Goal: Information Seeking & Learning: Understand process/instructions

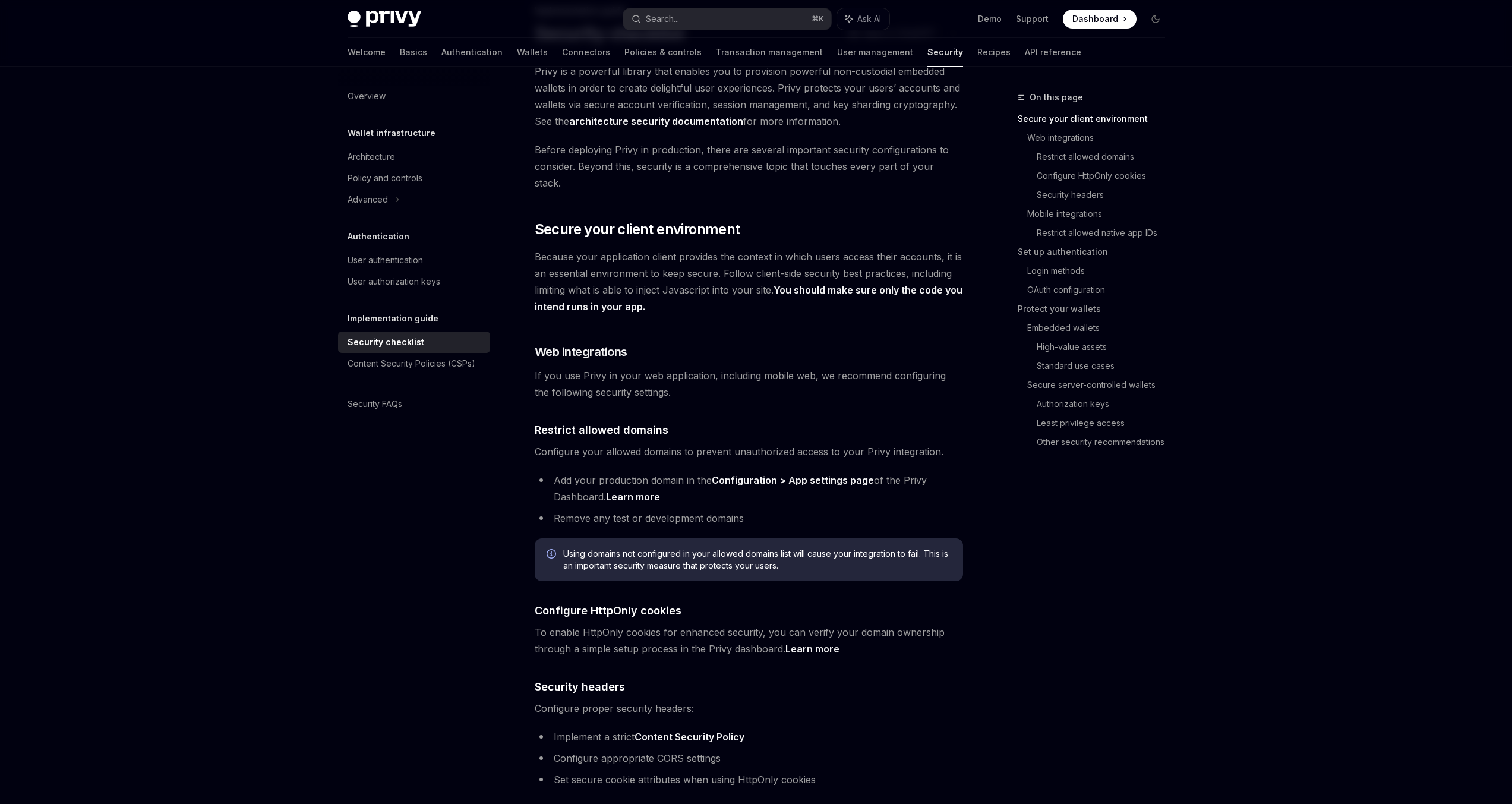
scroll to position [312, 0]
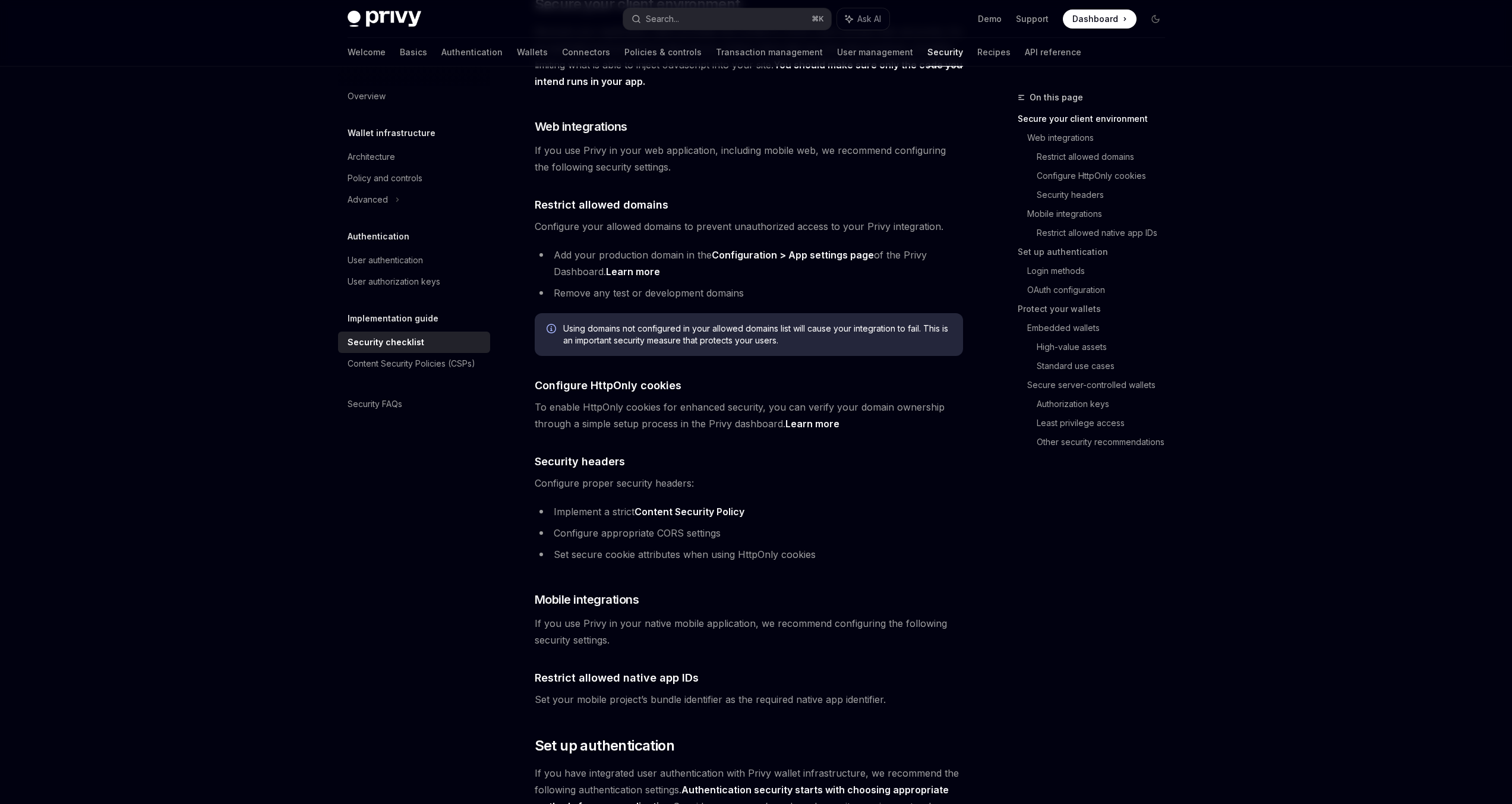
click at [653, 399] on span "To enable HttpOnly cookies for enhanced security, you can verify your domain ow…" at bounding box center [748, 415] width 428 height 33
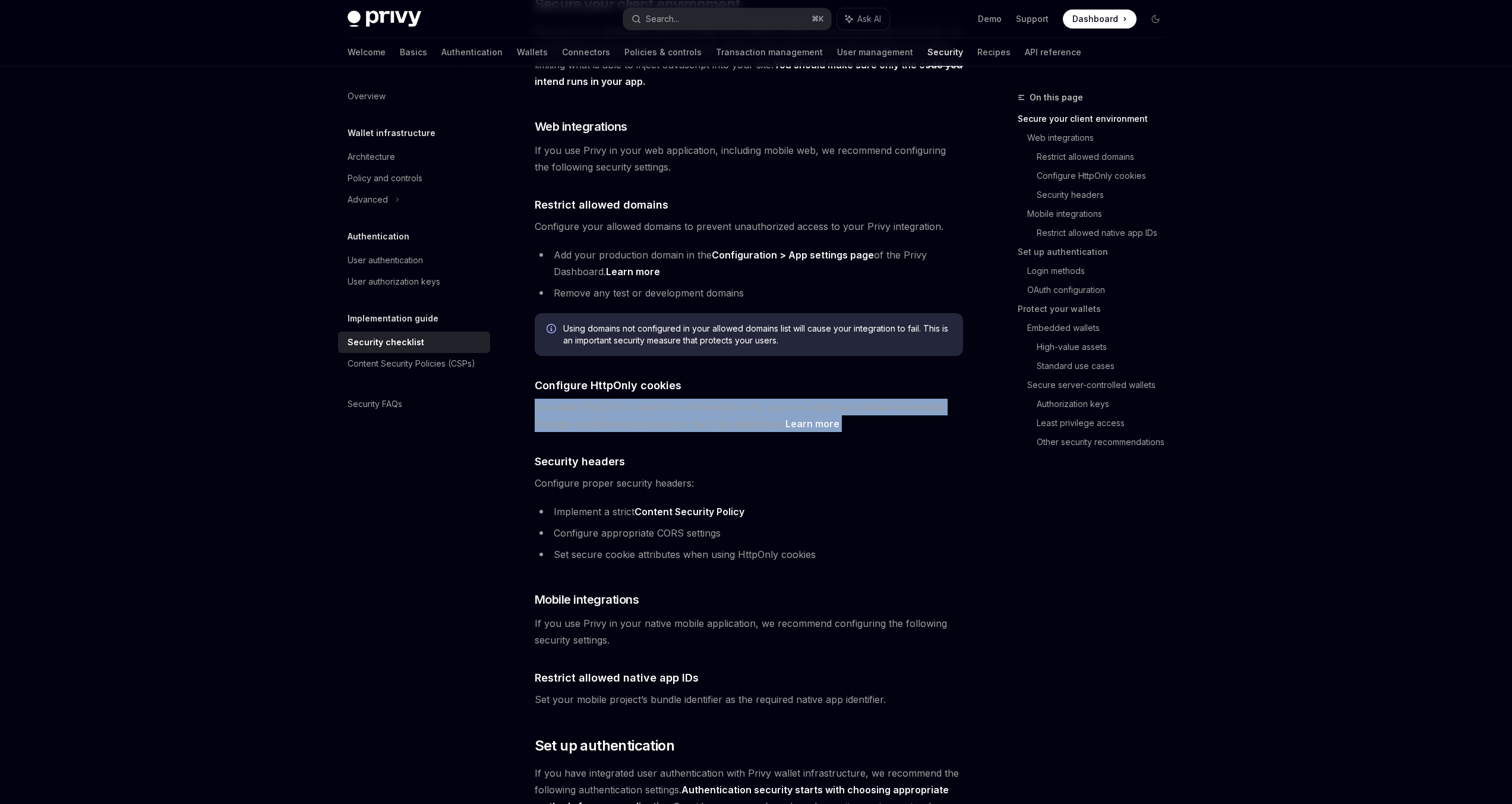
click at [653, 399] on span "To enable HttpOnly cookies for enhanced security, you can verify your domain ow…" at bounding box center [748, 415] width 428 height 33
click at [655, 403] on span "To enable HttpOnly cookies for enhanced security, you can verify your domain ow…" at bounding box center [748, 415] width 428 height 33
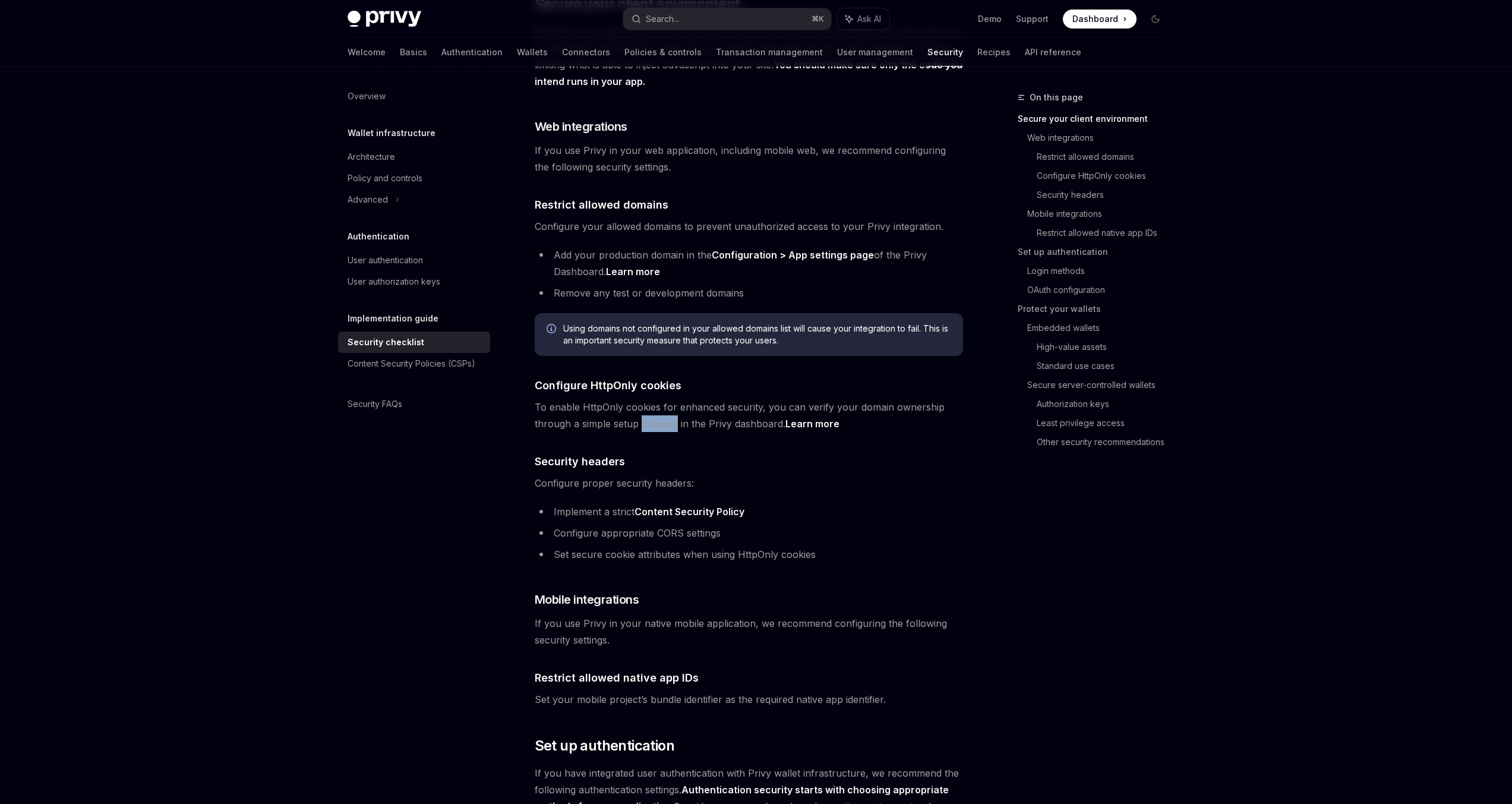
click at [655, 403] on span "To enable HttpOnly cookies for enhanced security, you can verify your domain ow…" at bounding box center [748, 415] width 428 height 33
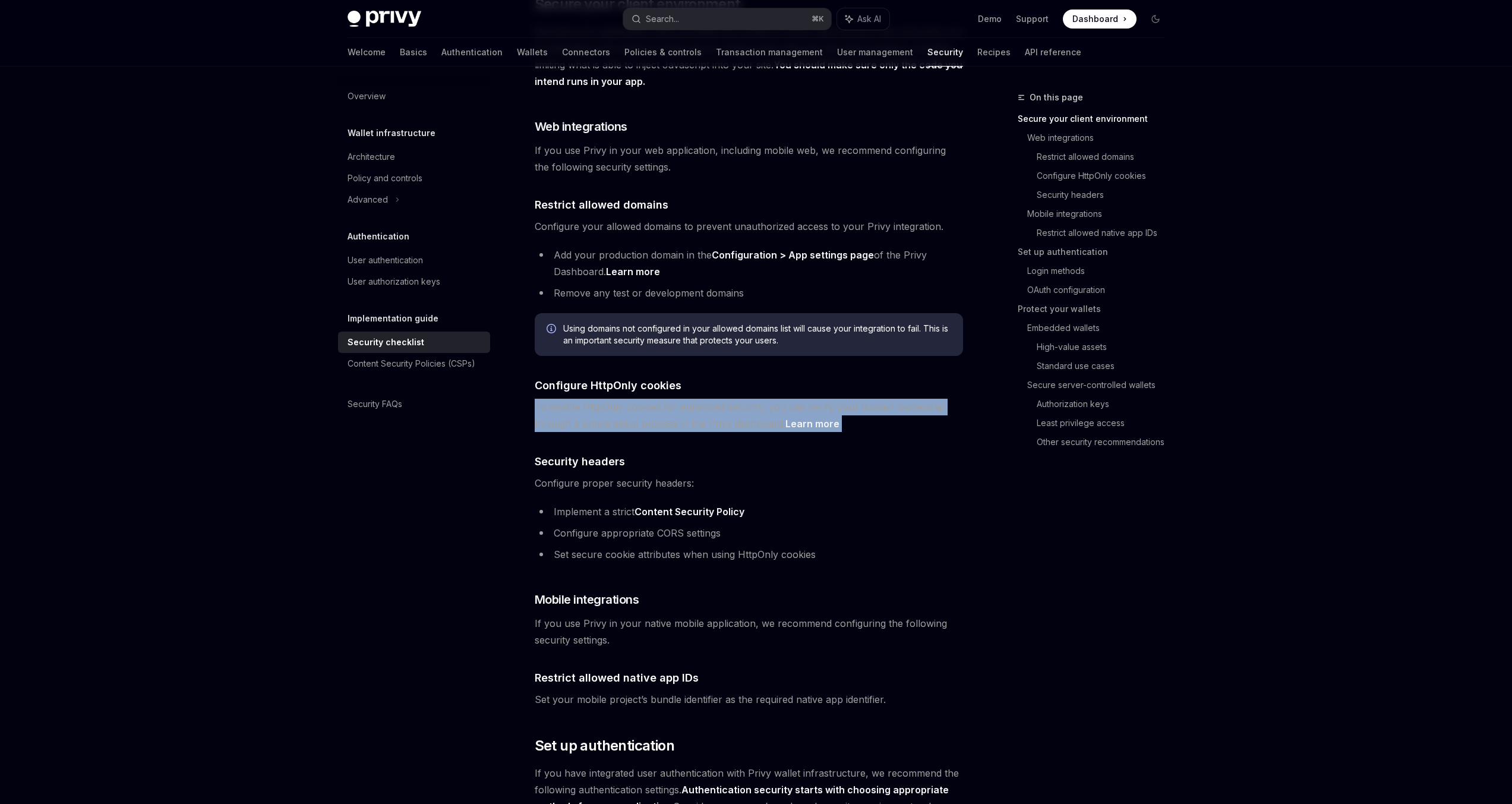
click at [655, 403] on span "To enable HttpOnly cookies for enhanced security, you can verify your domain ow…" at bounding box center [748, 415] width 428 height 33
click at [659, 399] on span "To enable HttpOnly cookies for enhanced security, you can verify your domain ow…" at bounding box center [748, 415] width 428 height 33
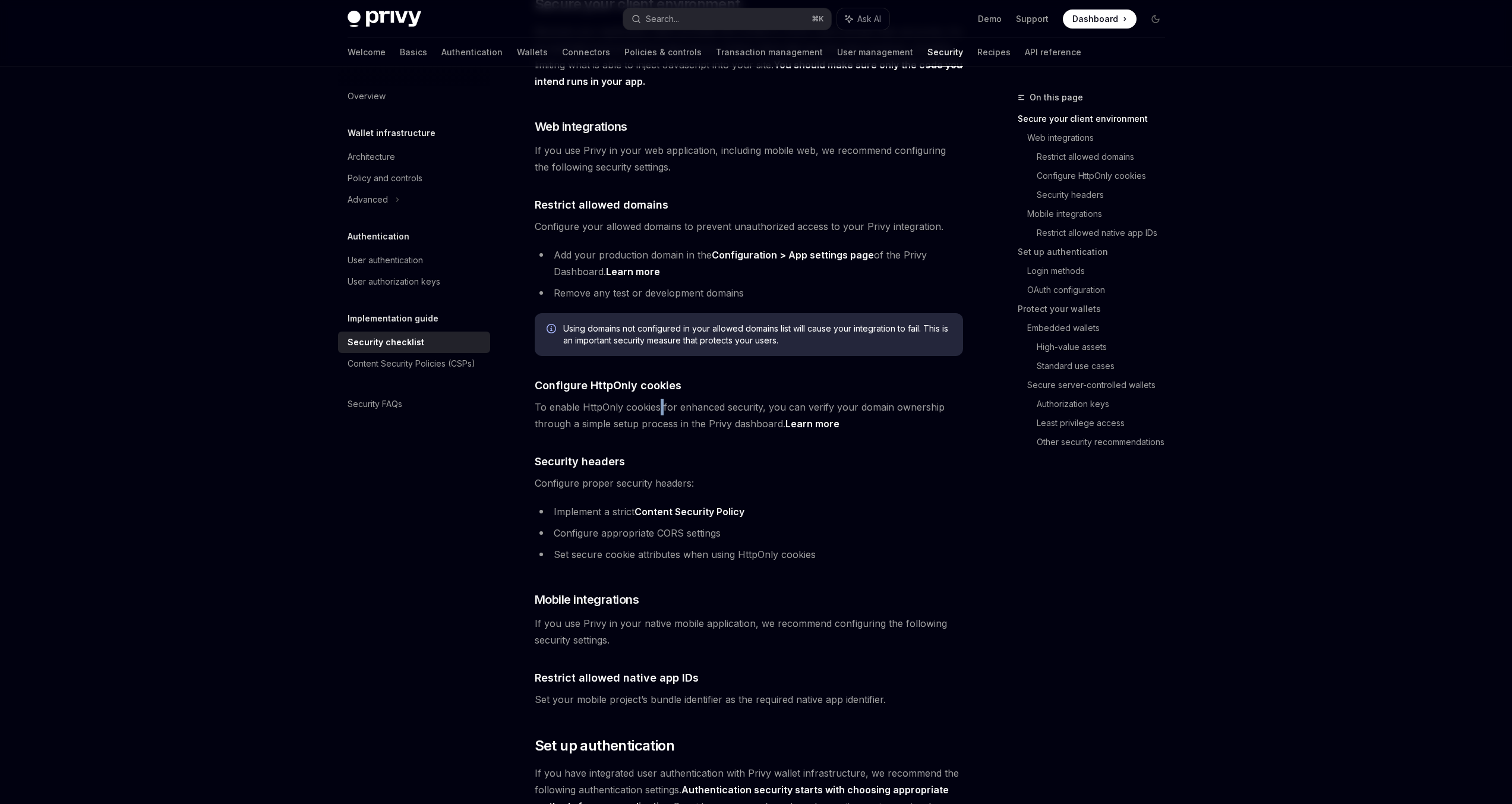
click at [659, 399] on span "To enable HttpOnly cookies for enhanced security, you can verify your domain ow…" at bounding box center [748, 415] width 428 height 33
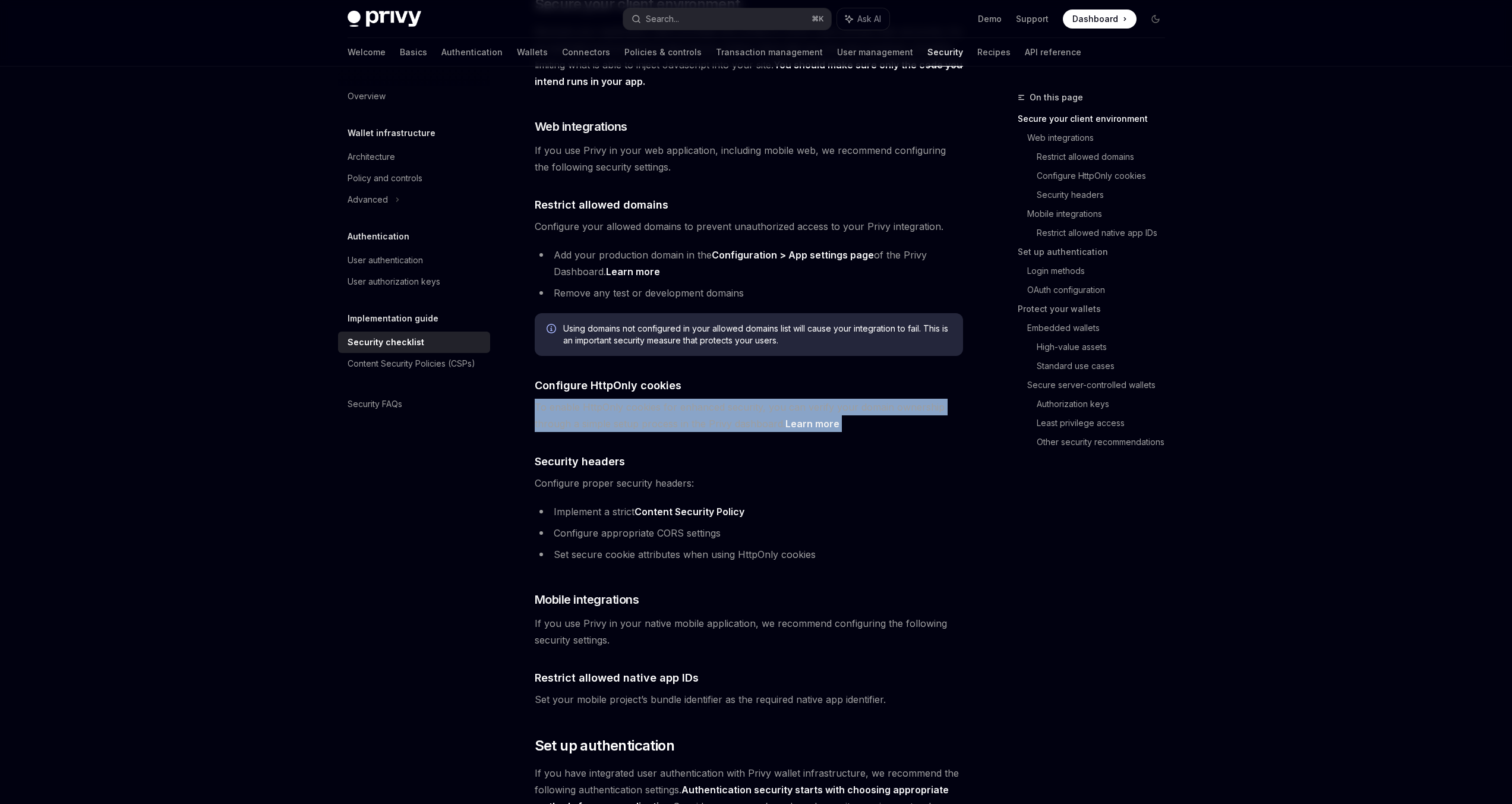
click at [659, 399] on span "To enable HttpOnly cookies for enhanced security, you can verify your domain ow…" at bounding box center [748, 415] width 428 height 33
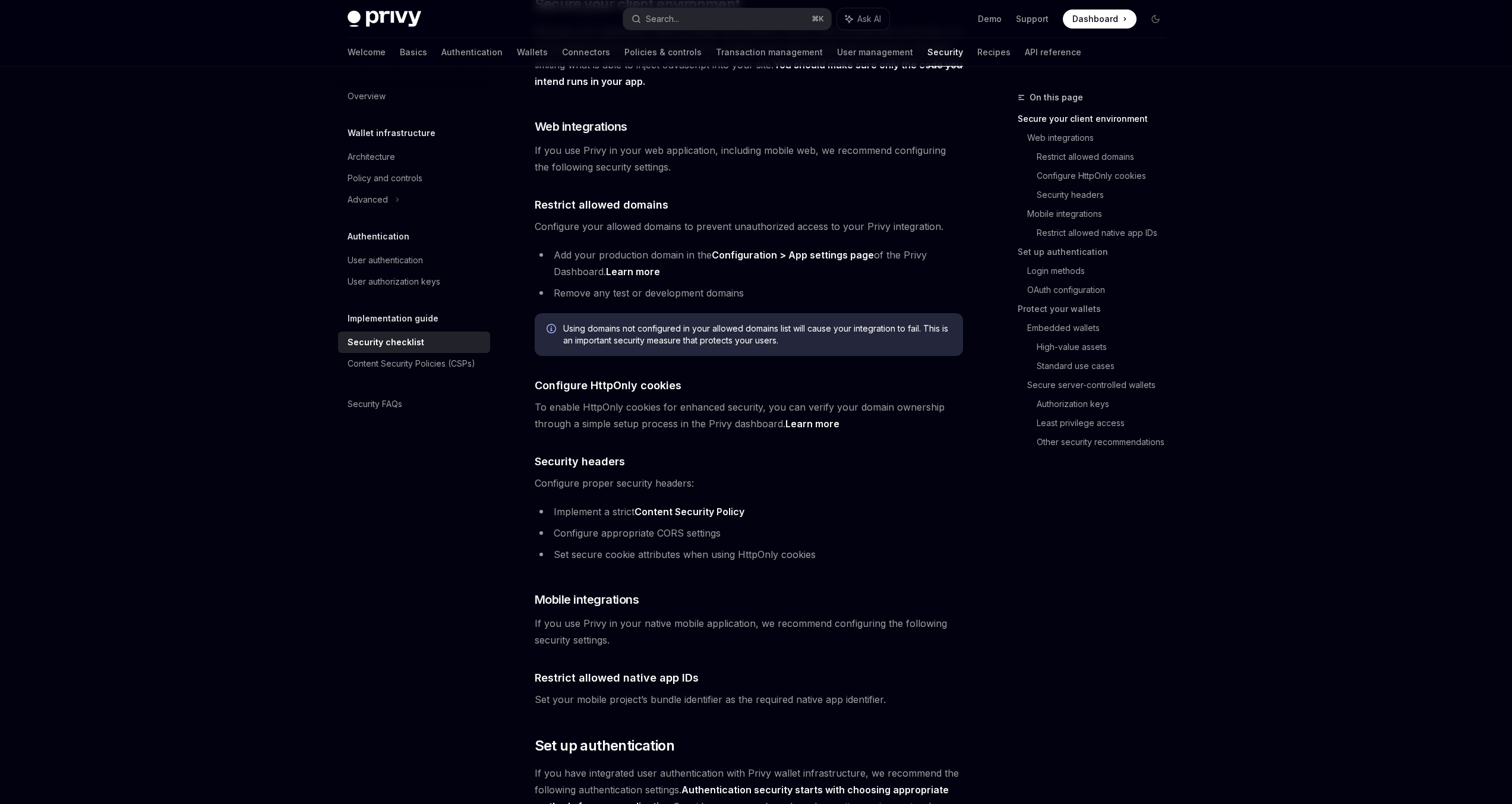
click at [660, 410] on span "To enable HttpOnly cookies for enhanced security, you can verify your domain ow…" at bounding box center [748, 415] width 428 height 33
click at [660, 409] on span "To enable HttpOnly cookies for enhanced security, you can verify your domain ow…" at bounding box center [748, 415] width 428 height 33
click at [672, 399] on span "To enable HttpOnly cookies for enhanced security, you can verify your domain ow…" at bounding box center [748, 415] width 428 height 33
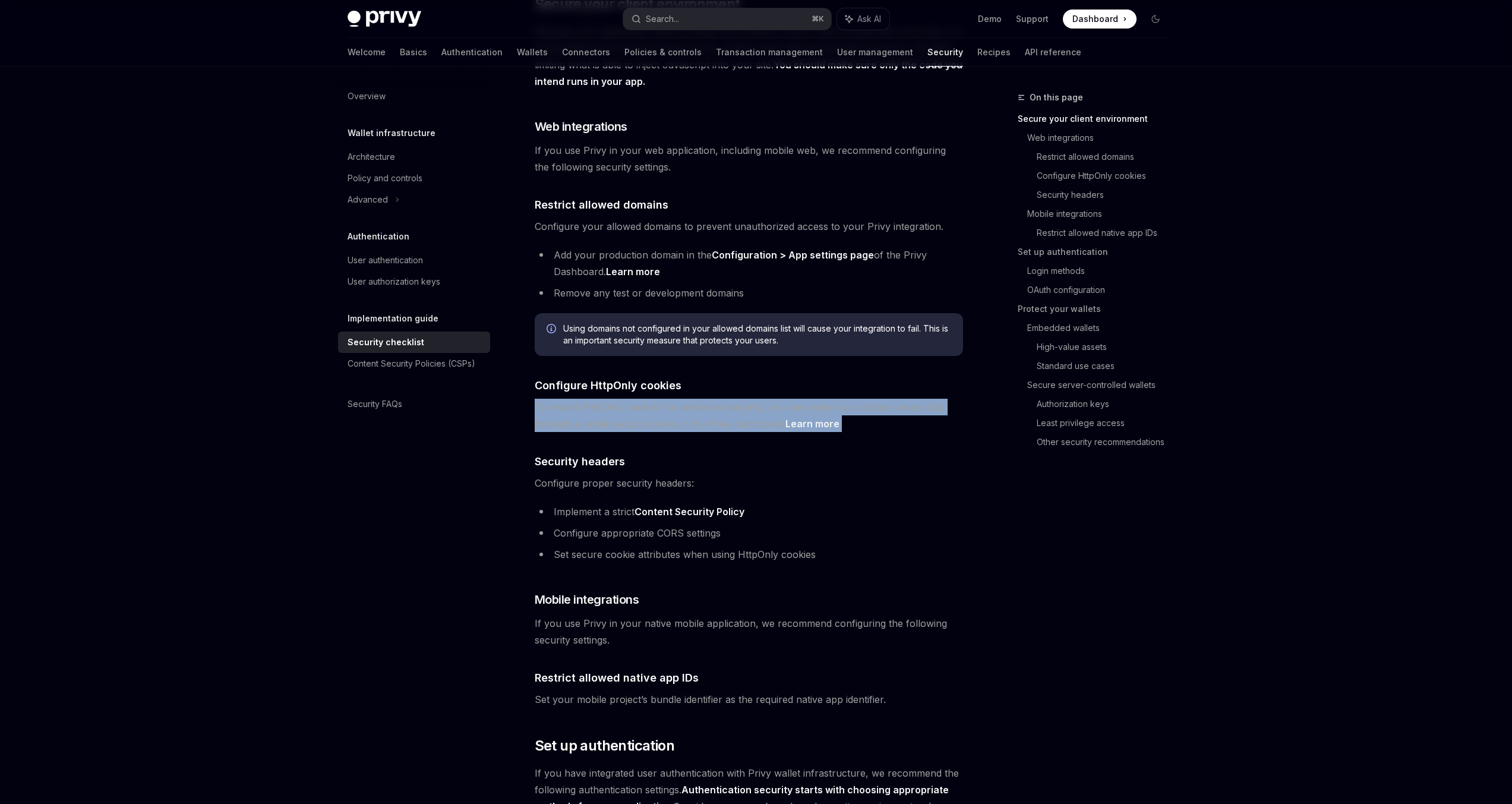
click at [672, 399] on span "To enable HttpOnly cookies for enhanced security, you can verify your domain ow…" at bounding box center [748, 415] width 428 height 33
click at [674, 403] on span "To enable HttpOnly cookies for enhanced security, you can verify your domain ow…" at bounding box center [748, 415] width 428 height 33
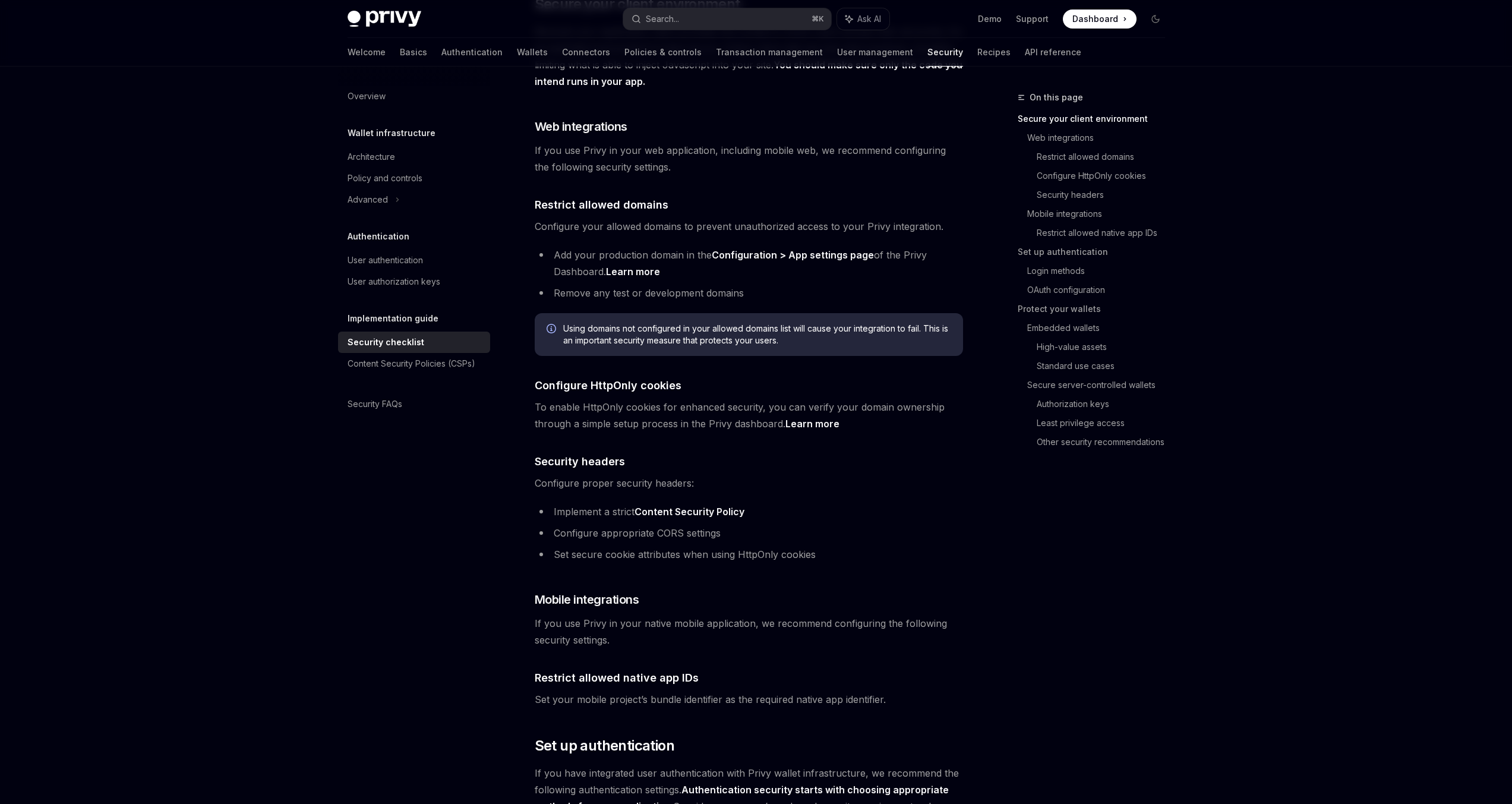
click at [704, 505] on link "Content Security Policy" at bounding box center [689, 511] width 110 height 12
